Goal: Information Seeking & Learning: Check status

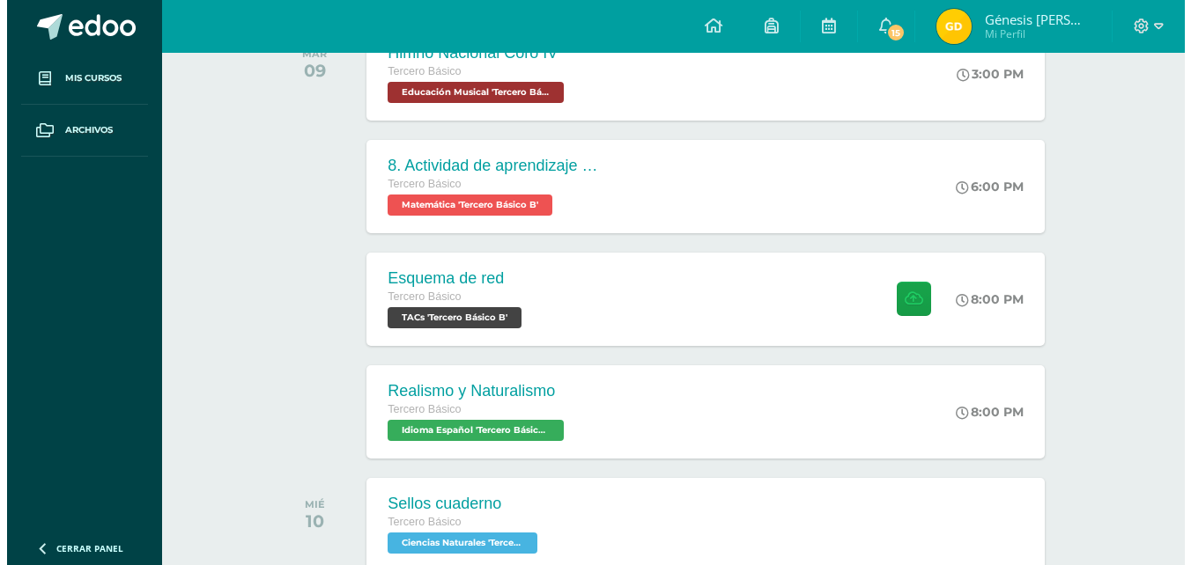
scroll to position [280, 0]
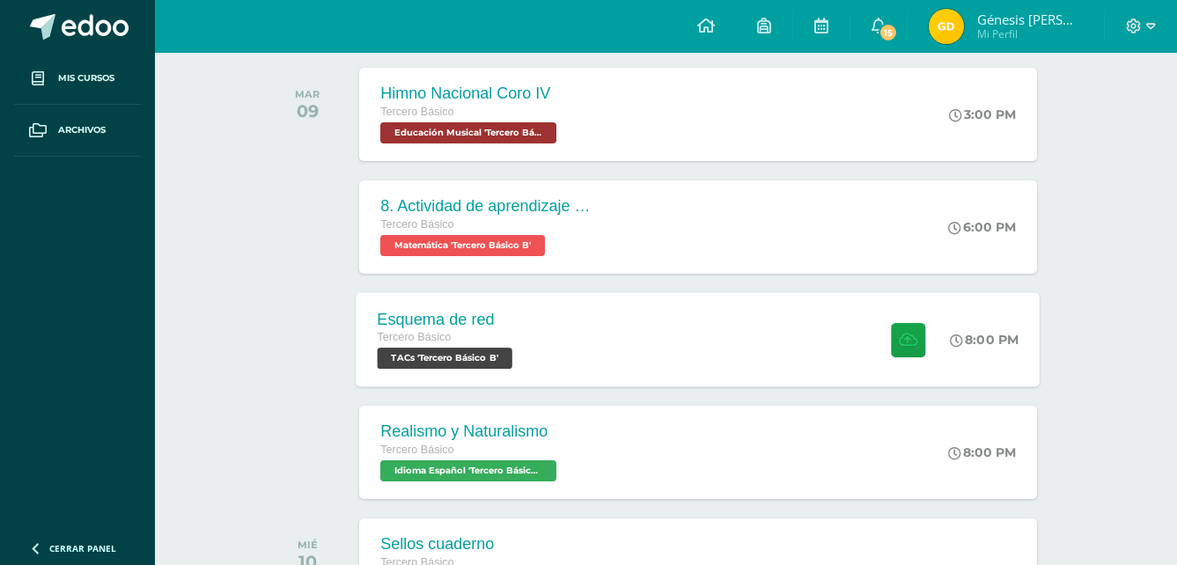
click at [527, 358] on div "Esquema de red Tercero Básico TACs 'Tercero Básico B'" at bounding box center [448, 339] width 182 height 94
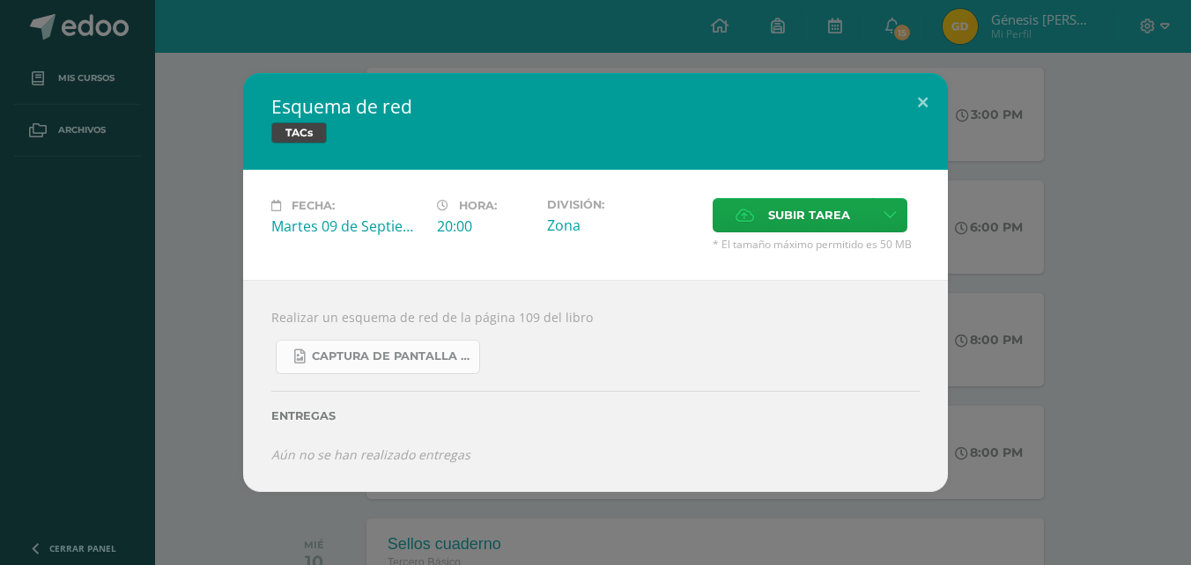
click at [422, 354] on span "Captura de pantalla 2025-09-08 075809.png" at bounding box center [391, 357] width 159 height 14
click at [879, 212] on link at bounding box center [890, 215] width 34 height 34
click at [848, 253] on link "Subir enlace" at bounding box center [828, 253] width 176 height 27
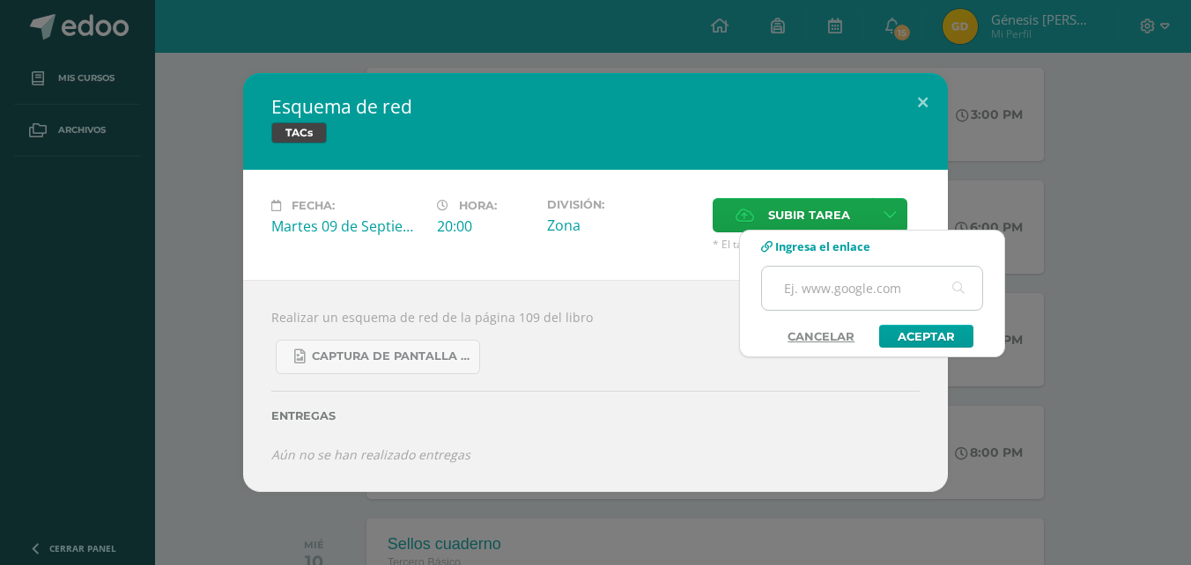
paste input "https://www.canva.com/design/DAGyiSsGSis/UzulRIP5-9NIdmrIH0HWow/edit?utm_conten…"
type input "https://www.canva.com/design/DAGyiSsGSis/UzulRIP5-9NIdmrIH0HWow/edit?utm_conten…"
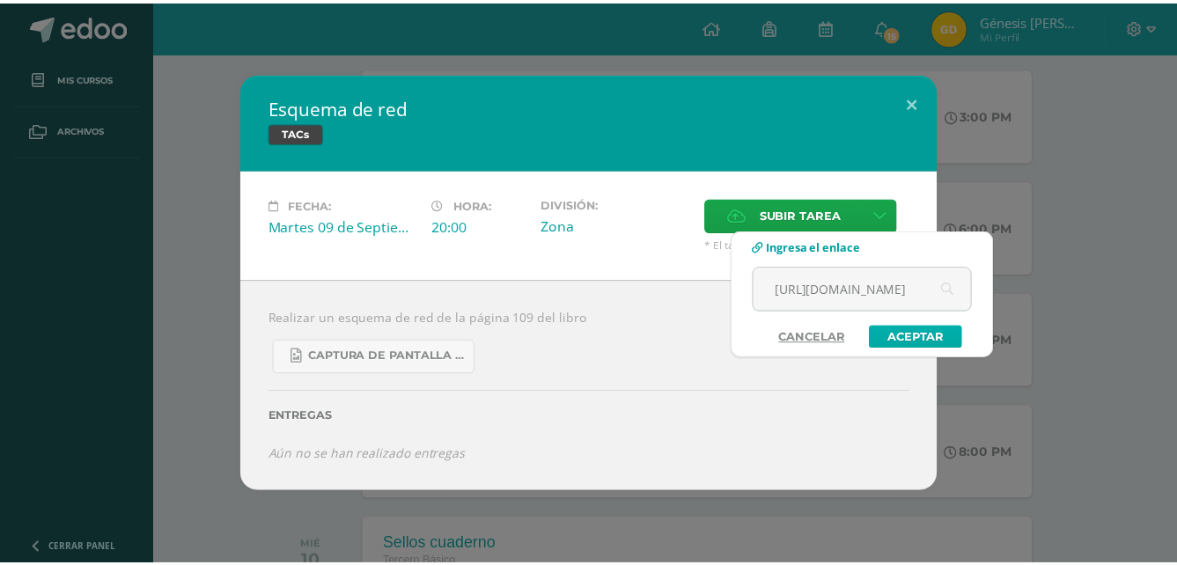
scroll to position [0, 0]
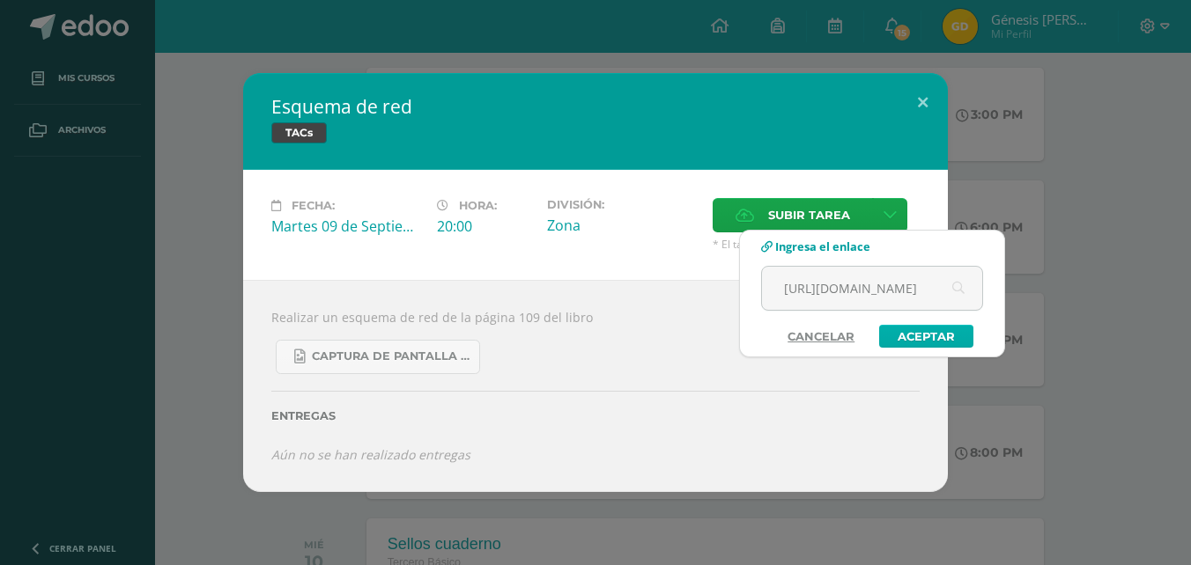
click at [900, 333] on link "Aceptar" at bounding box center [926, 336] width 94 height 23
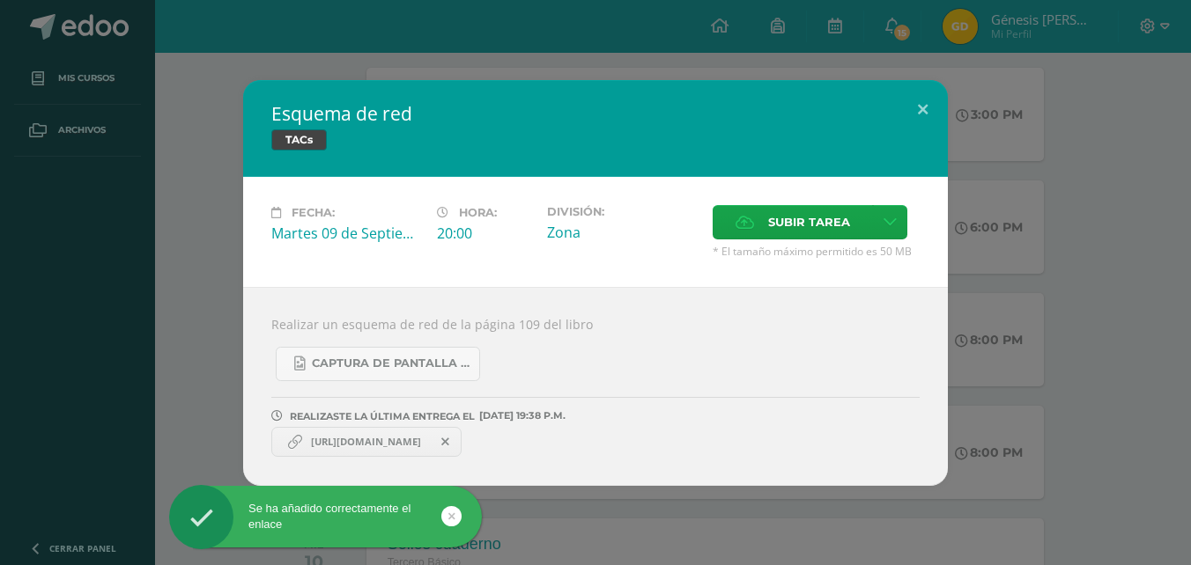
click at [1055, 417] on div "Esquema de red TACs Fecha: Martes 09 de Septiembre Hora: 20:00 División: Zona S…" at bounding box center [595, 283] width 1176 height 406
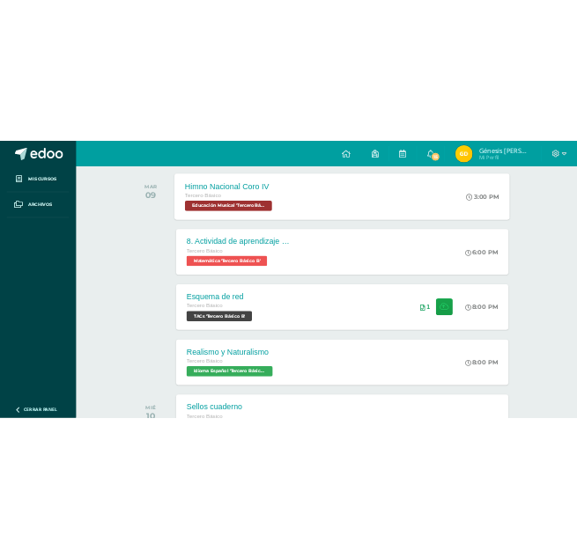
scroll to position [309, 0]
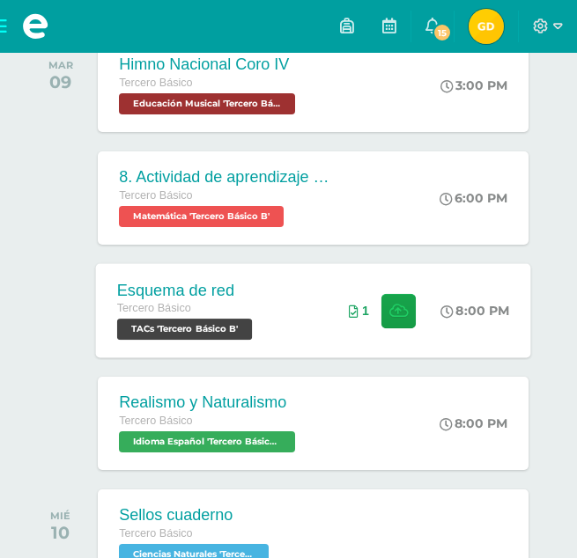
click at [316, 313] on div "Esquema de red Tercero Básico TACs 'Tercero Básico B' 8:00 PM 1 Esquema de red …" at bounding box center [313, 310] width 435 height 94
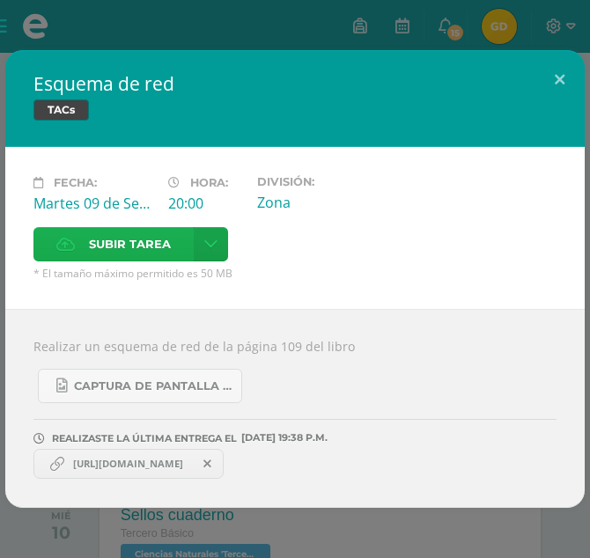
click at [110, 249] on span "Subir tarea" at bounding box center [130, 244] width 82 height 33
click at [0, 0] on input "Subir tarea" at bounding box center [0, 0] width 0 height 0
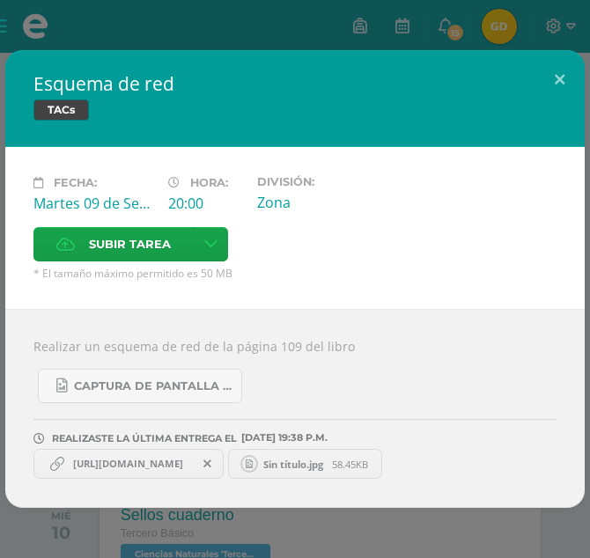
click at [211, 467] on icon at bounding box center [207, 464] width 8 height 12
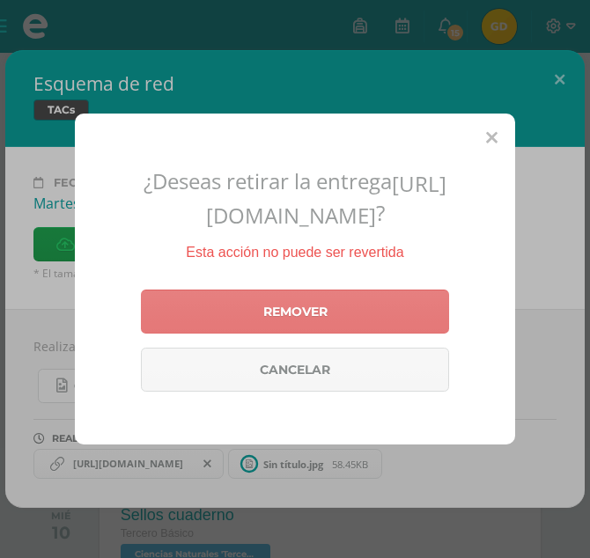
click at [212, 334] on link "Remover" at bounding box center [295, 312] width 308 height 44
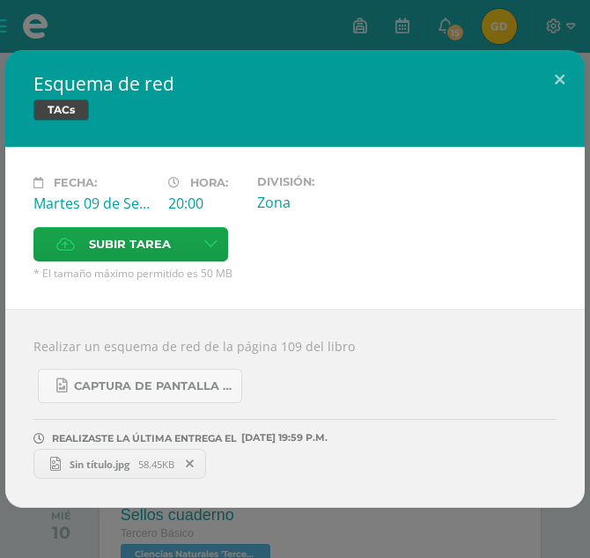
click at [378, 520] on div "Esquema de red TACs Fecha: Martes 09 de Septiembre Hora: 20:00 División: Zona S…" at bounding box center [295, 279] width 590 height 558
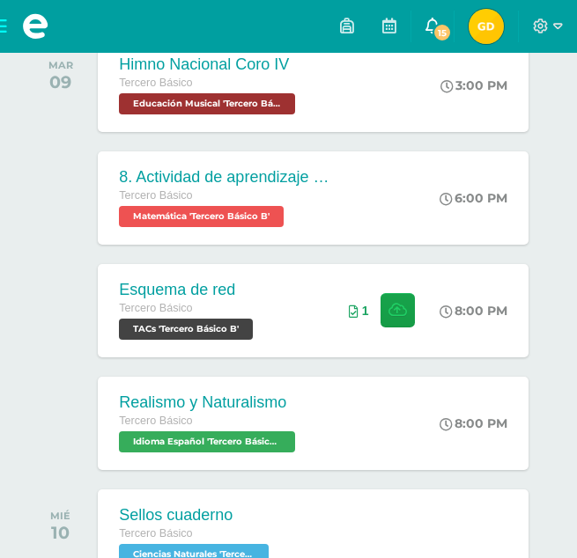
click at [436, 26] on span "15" at bounding box center [441, 32] width 19 height 19
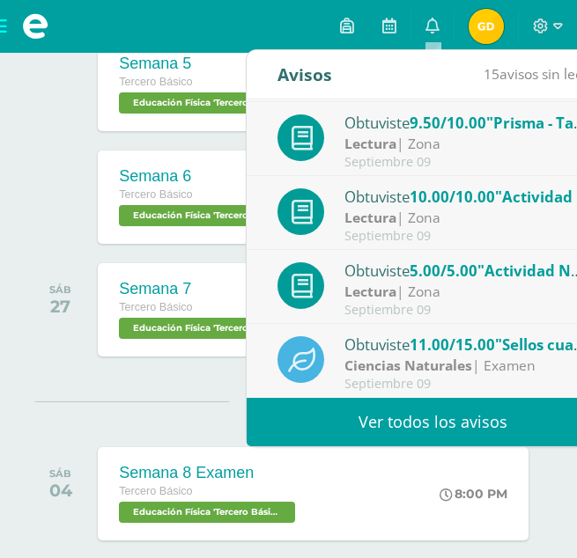
scroll to position [0, 0]
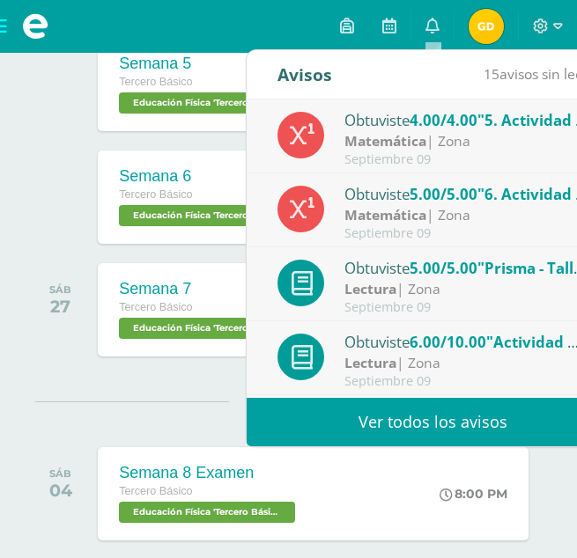
click at [492, 354] on div "Lectura | Zona" at bounding box center [466, 363] width 245 height 20
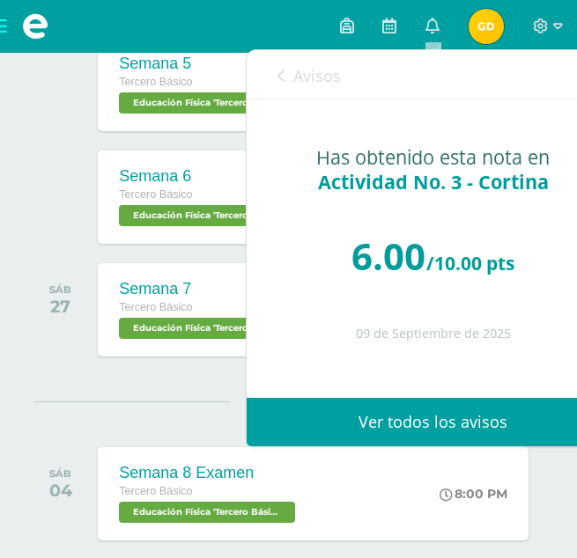
click at [269, 69] on div "Avisos 14 avisos sin leer Avisos" at bounding box center [433, 74] width 372 height 49
click at [277, 76] on div "Avisos 14 avisos sin leer Avisos" at bounding box center [433, 74] width 372 height 49
click at [283, 76] on icon at bounding box center [280, 76] width 7 height 14
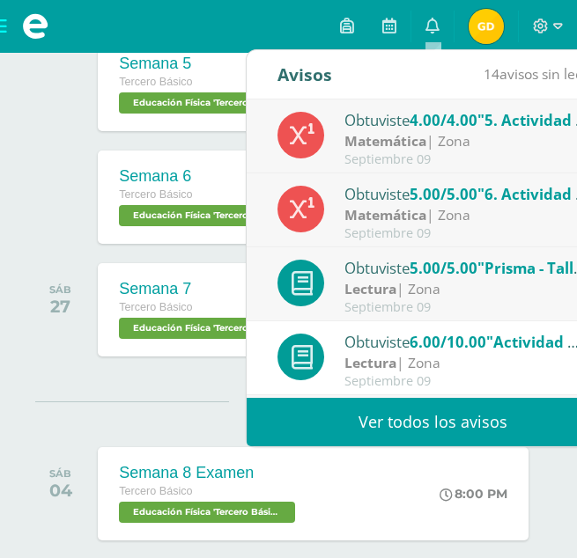
click at [431, 278] on div "Obtuviste 5.00/5.00 "Prisma - Taller No. 15" en Lectura" at bounding box center [466, 267] width 245 height 23
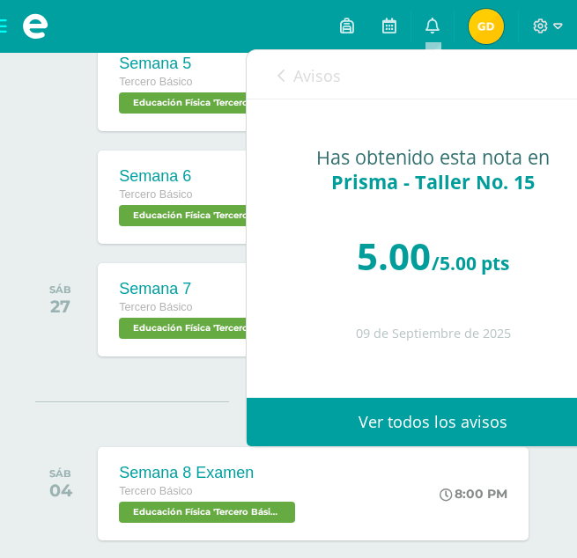
click at [275, 76] on div "Avisos 13 avisos sin leer Avisos" at bounding box center [433, 74] width 372 height 49
click at [284, 78] on icon at bounding box center [280, 76] width 7 height 14
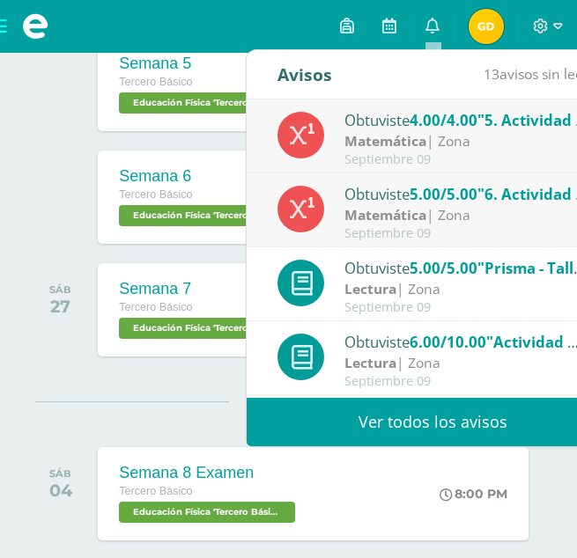
click at [379, 215] on strong "Matemática" at bounding box center [385, 214] width 82 height 19
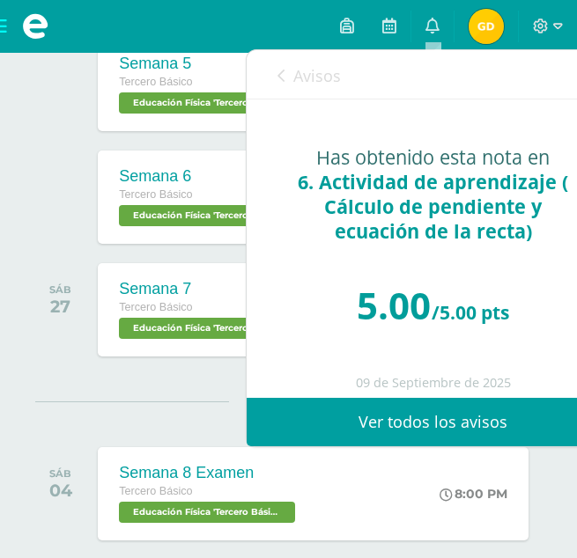
click at [379, 215] on span "6. Actividad de aprendizaje ( Cálculo de pendiente y ecuación de la recta)" at bounding box center [433, 206] width 270 height 75
click at [281, 82] on icon at bounding box center [280, 76] width 7 height 14
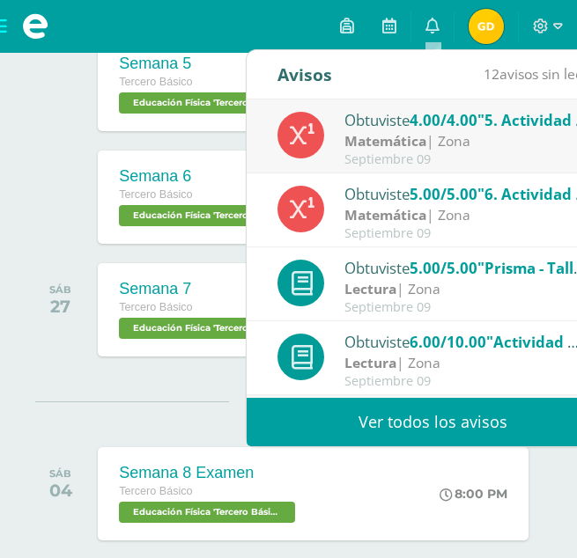
click at [389, 134] on strong "Matemática" at bounding box center [385, 140] width 82 height 19
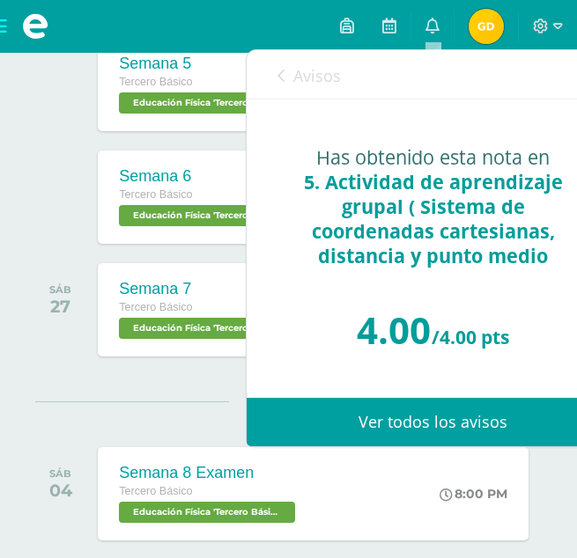
click at [278, 81] on icon at bounding box center [280, 76] width 7 height 14
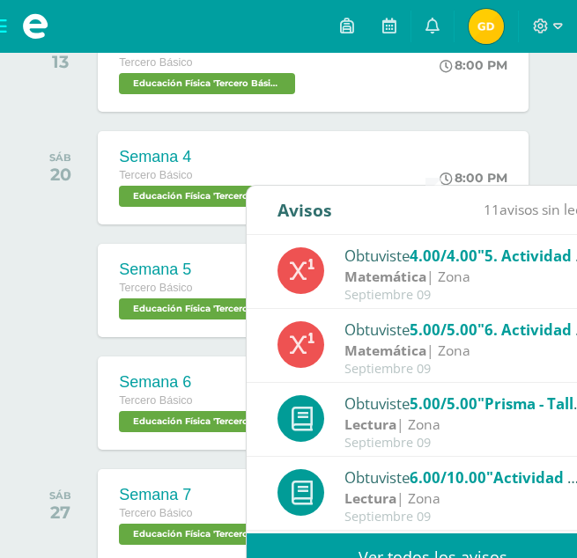
scroll to position [1098, 0]
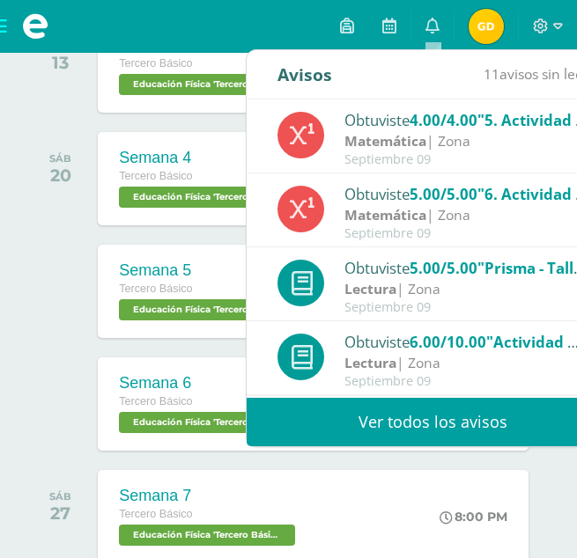
click at [478, 422] on link "Ver todos los avisos" at bounding box center [433, 422] width 372 height 48
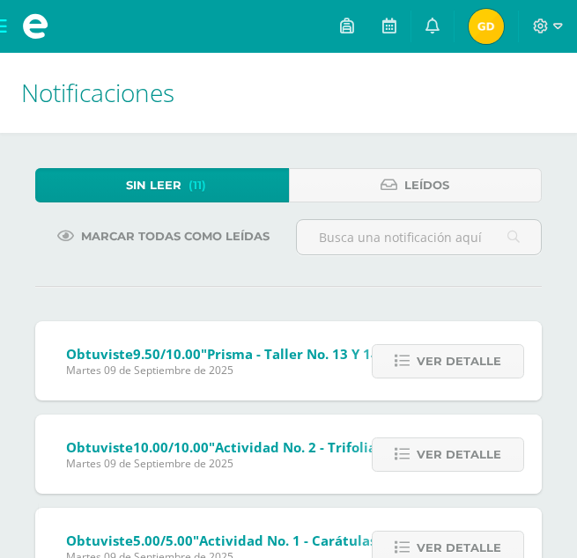
click at [443, 379] on div "Ver detalle" at bounding box center [443, 360] width 196 height 79
click at [427, 363] on span "Ver detalle" at bounding box center [459, 361] width 85 height 33
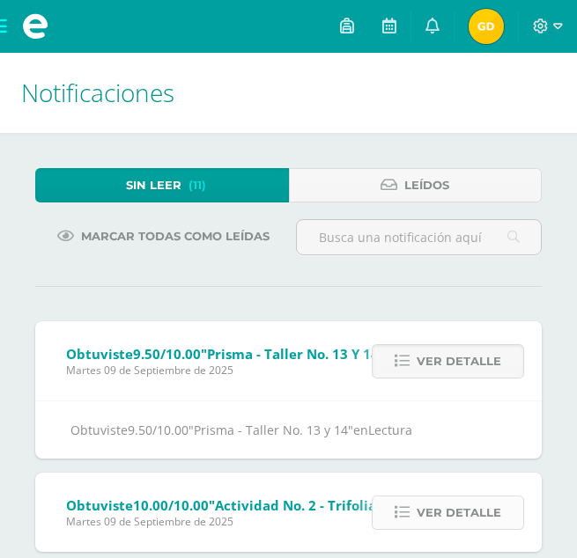
click at [481, 505] on span "Ver detalle" at bounding box center [459, 513] width 85 height 33
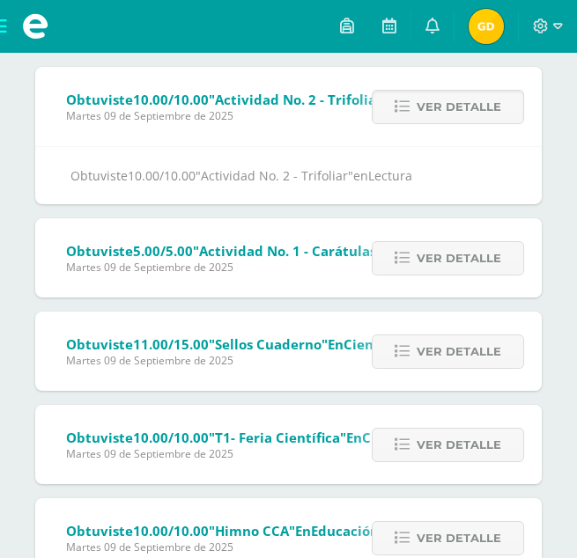
scroll to position [281, 0]
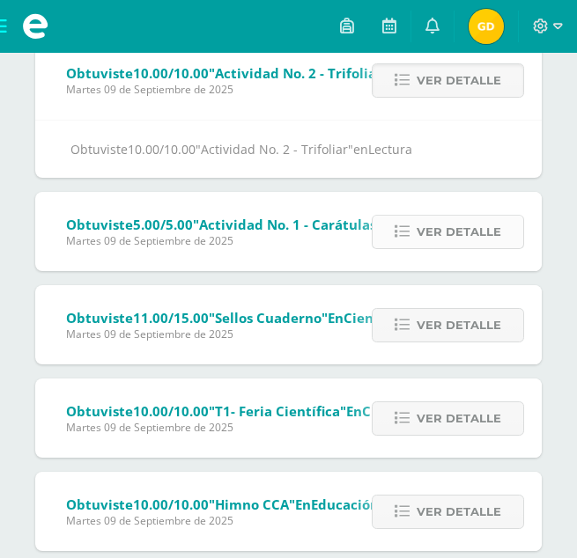
click at [433, 230] on span "Ver detalle" at bounding box center [459, 232] width 85 height 33
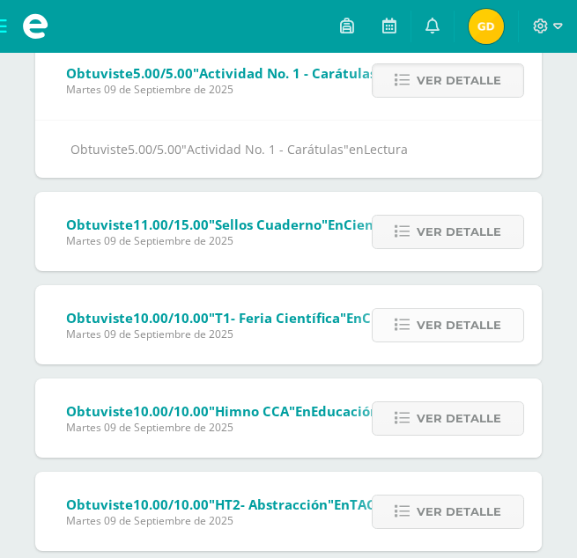
click at [463, 328] on span "Ver detalle" at bounding box center [459, 325] width 85 height 33
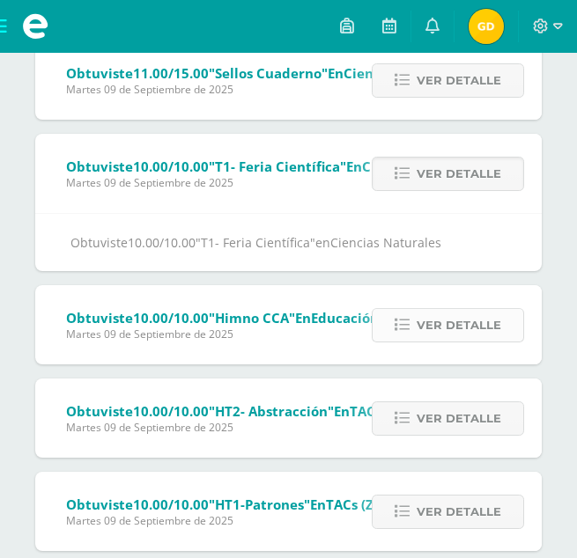
click at [452, 329] on span "Ver detalle" at bounding box center [459, 325] width 85 height 33
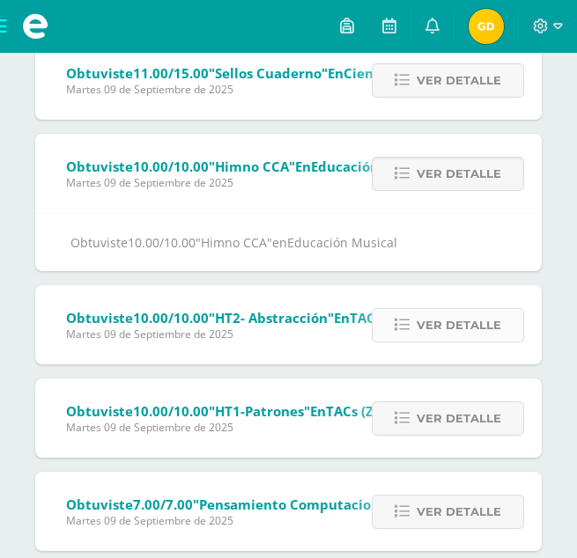
click at [433, 336] on span "Ver detalle" at bounding box center [459, 325] width 85 height 33
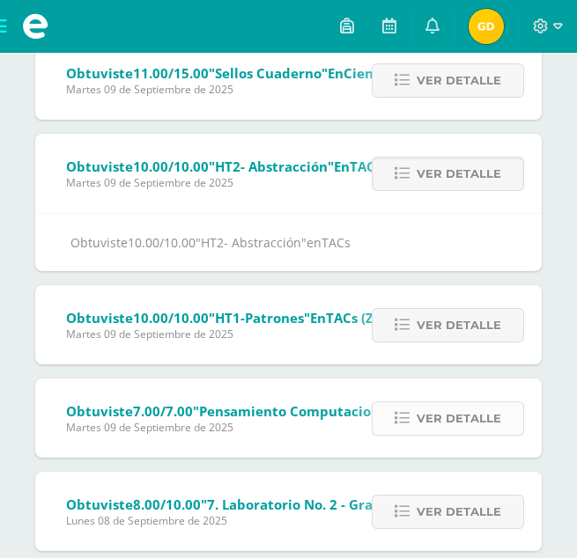
click at [452, 430] on span "Ver detalle" at bounding box center [459, 418] width 85 height 33
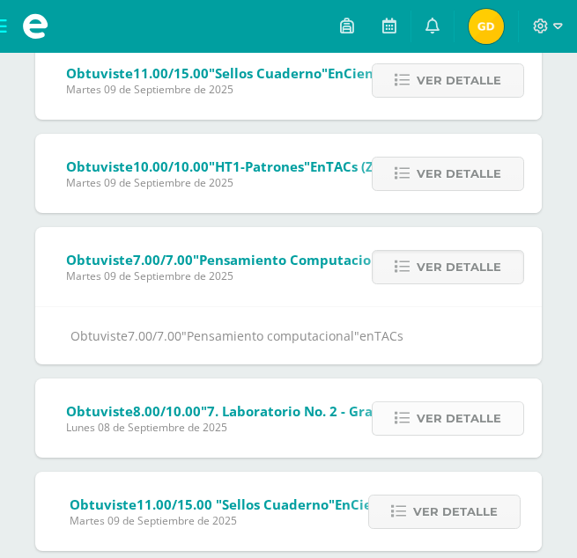
click at [464, 422] on span "Ver detalle" at bounding box center [459, 418] width 85 height 33
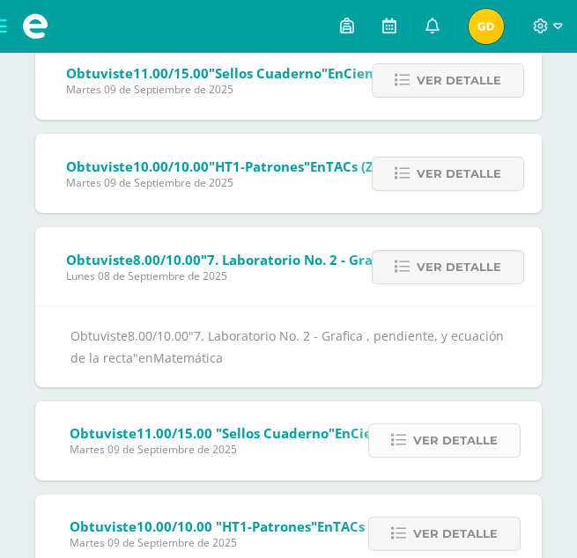
click at [456, 436] on span "Ver detalle" at bounding box center [455, 440] width 85 height 33
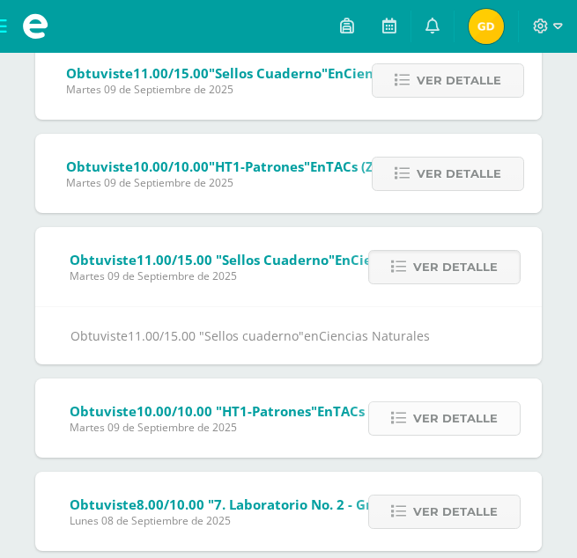
click at [421, 424] on span "Ver detalle" at bounding box center [455, 418] width 85 height 33
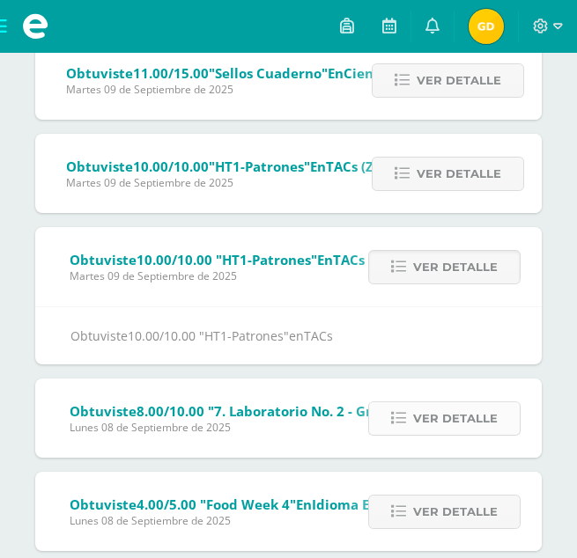
click at [417, 434] on span "Ver detalle" at bounding box center [455, 418] width 85 height 33
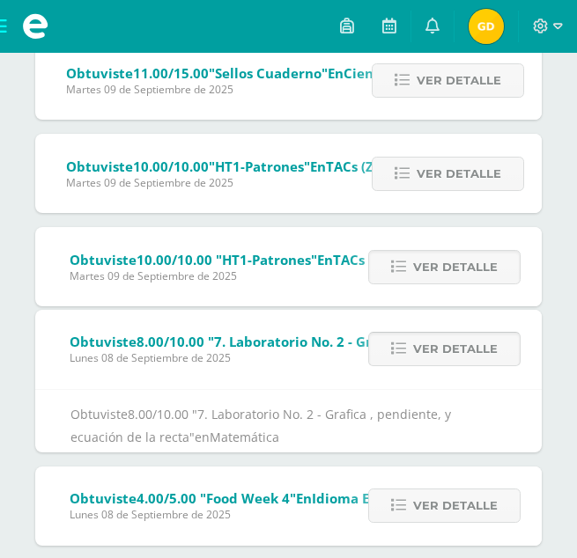
scroll to position [239, 0]
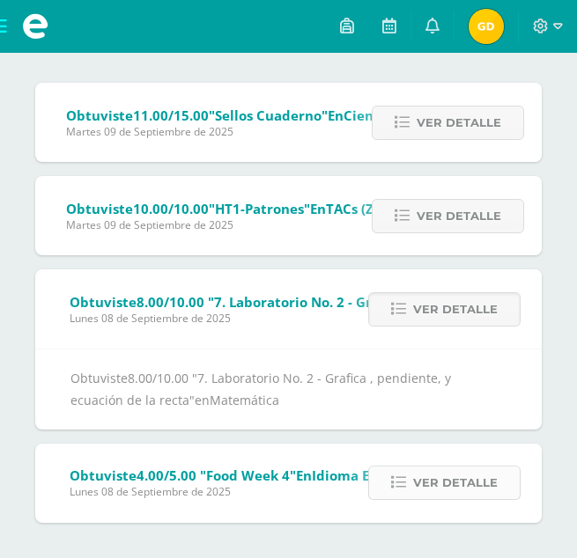
click at [431, 481] on span "Ver detalle" at bounding box center [455, 483] width 85 height 33
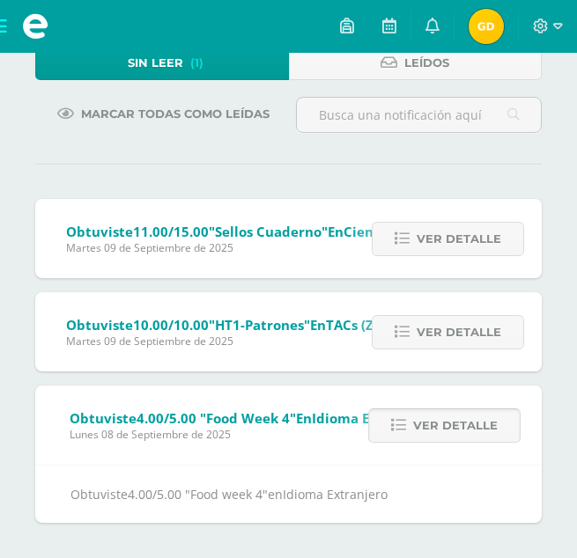
scroll to position [122, 0]
